Goal: Task Accomplishment & Management: Manage account settings

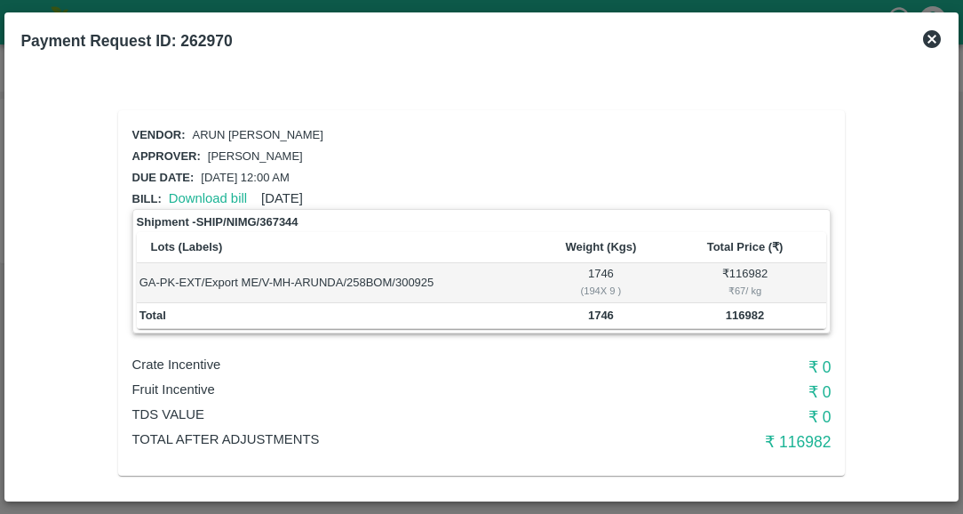
click at [937, 44] on icon at bounding box center [932, 39] width 18 height 18
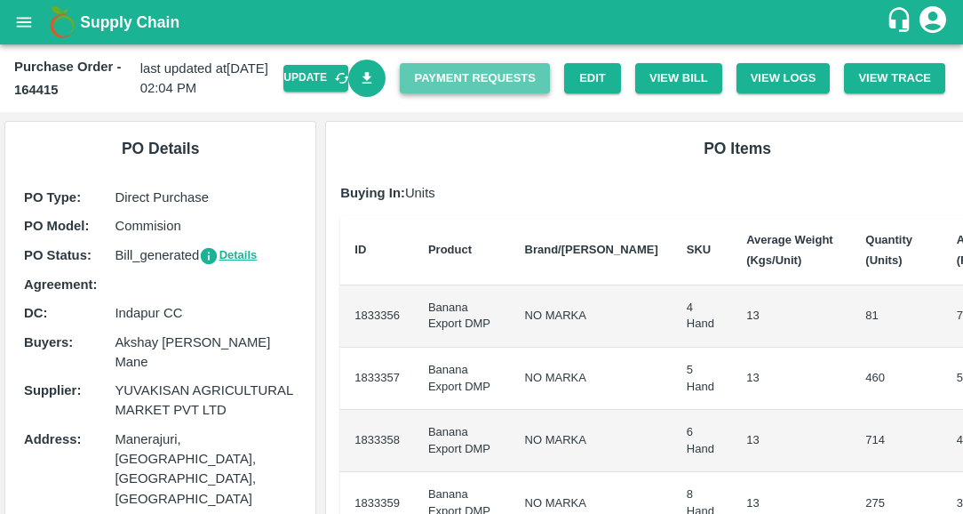
click at [516, 84] on link "Payment Requests" at bounding box center [475, 78] width 150 height 31
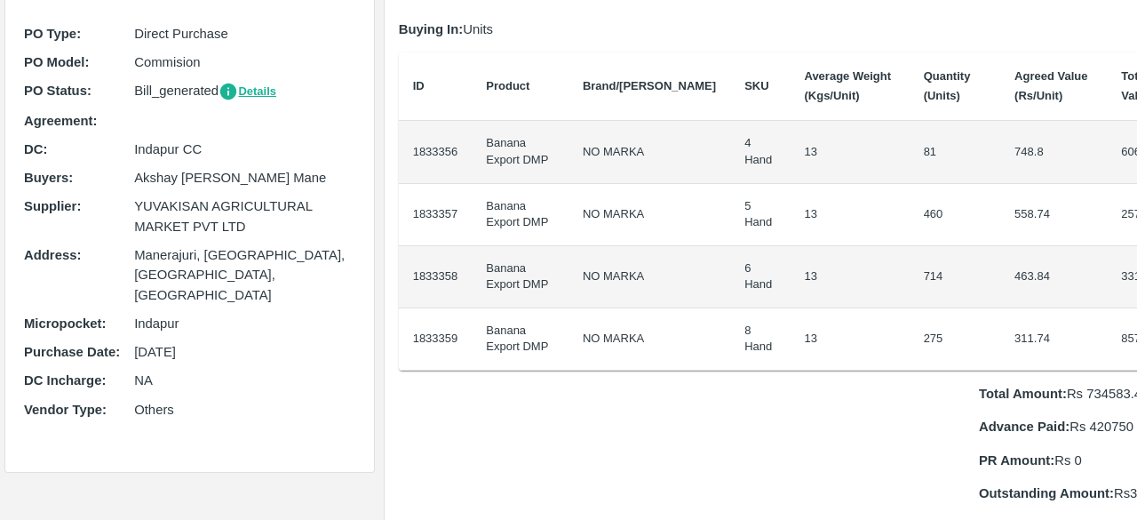
scroll to position [166, 0]
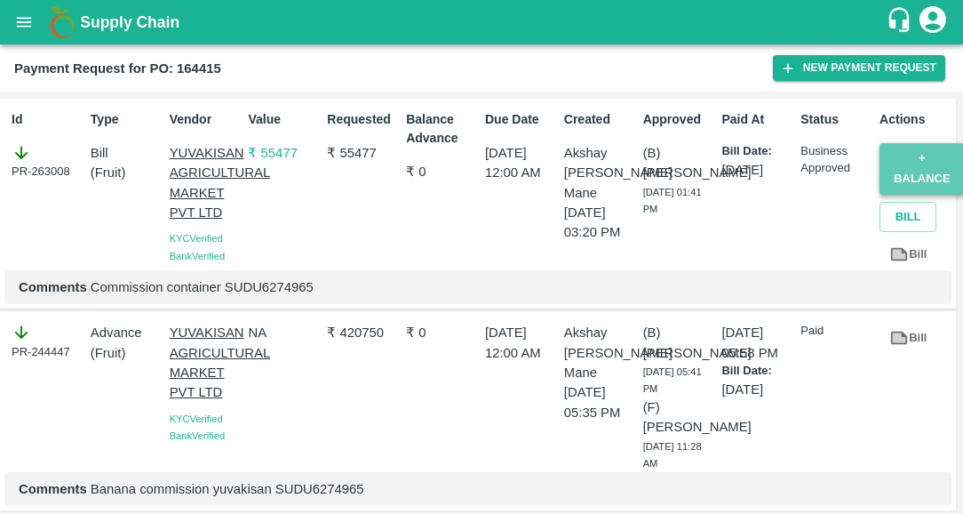
click at [897, 163] on button "+ balance" at bounding box center [922, 169] width 85 height 52
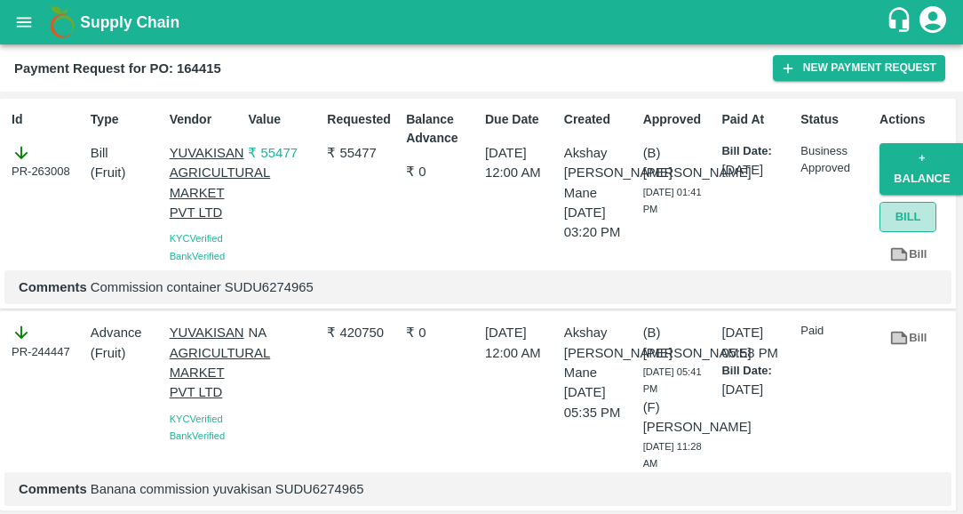
click at [912, 222] on button "Bill" at bounding box center [908, 217] width 57 height 31
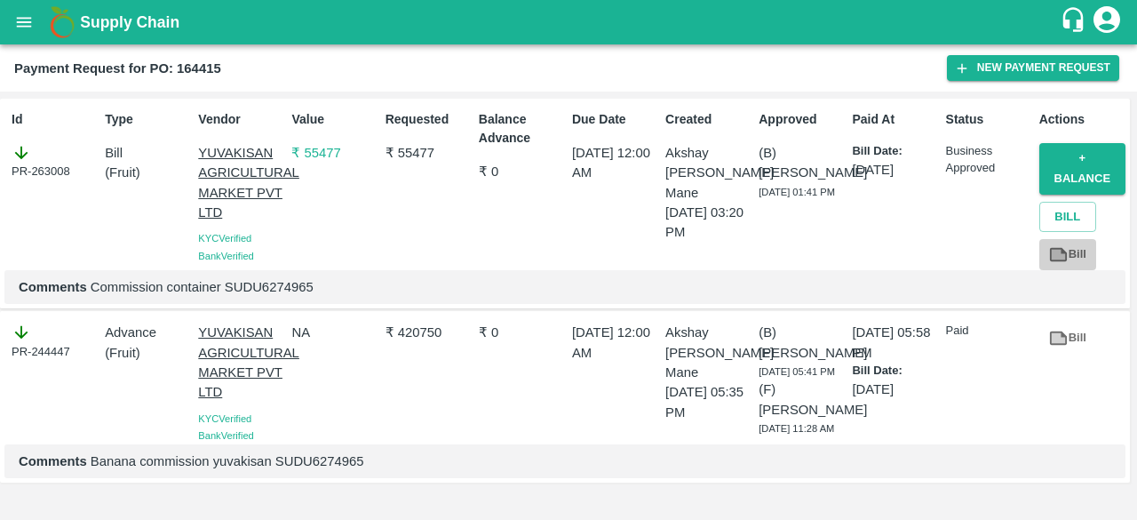
click at [962, 259] on icon at bounding box center [1058, 254] width 17 height 13
